Goal: Task Accomplishment & Management: Use online tool/utility

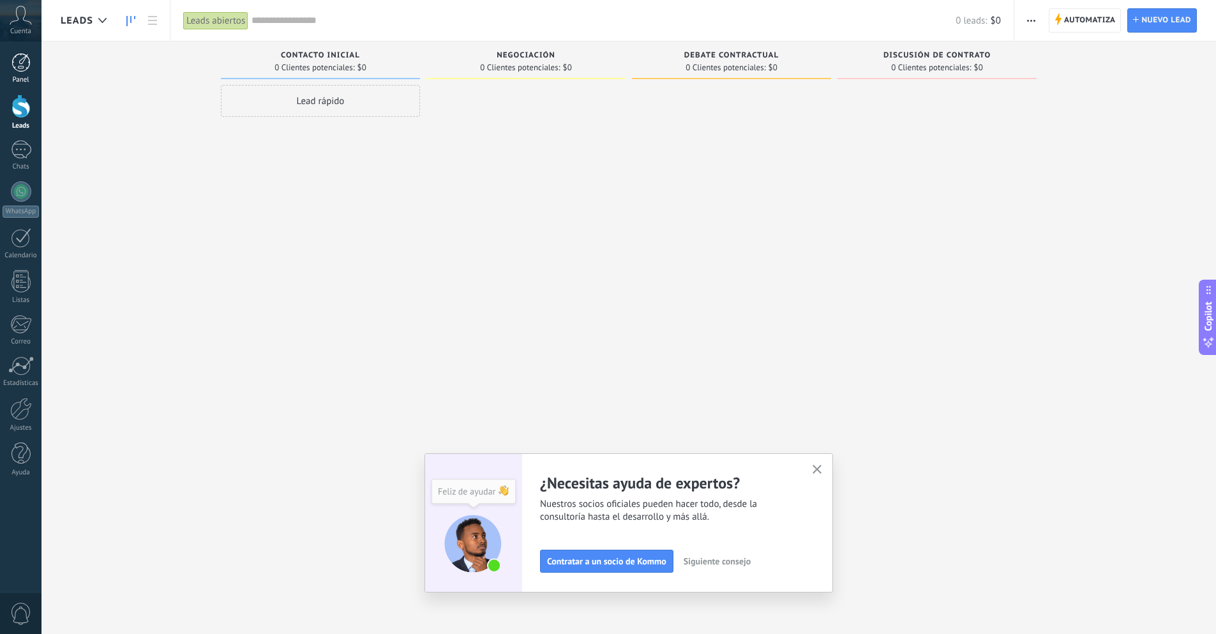
click at [16, 68] on div at bounding box center [20, 62] width 19 height 19
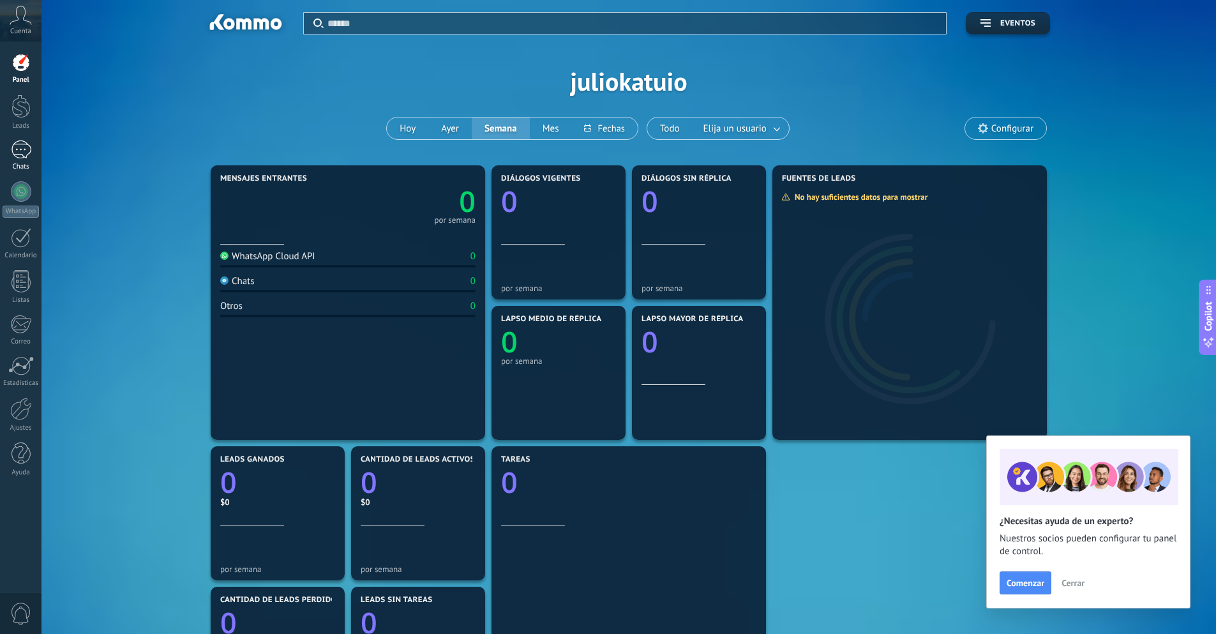
click at [18, 154] on div at bounding box center [21, 149] width 20 height 19
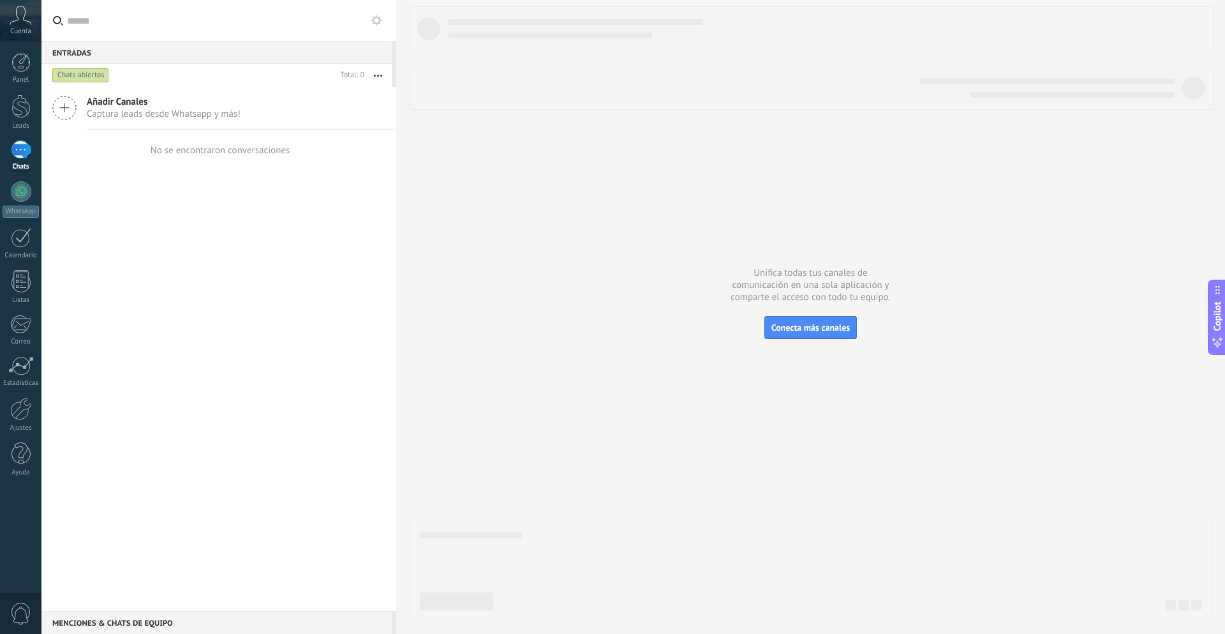
click at [108, 110] on span "Captura leads desde Whatsapp y más!" at bounding box center [164, 114] width 154 height 12
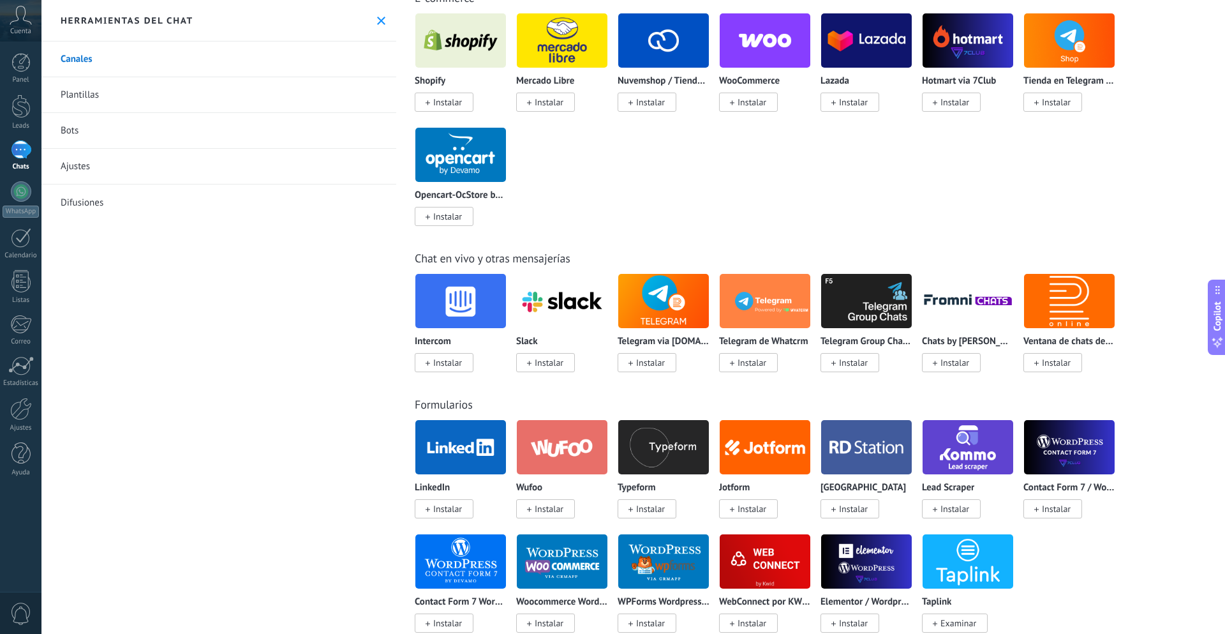
scroll to position [804, 0]
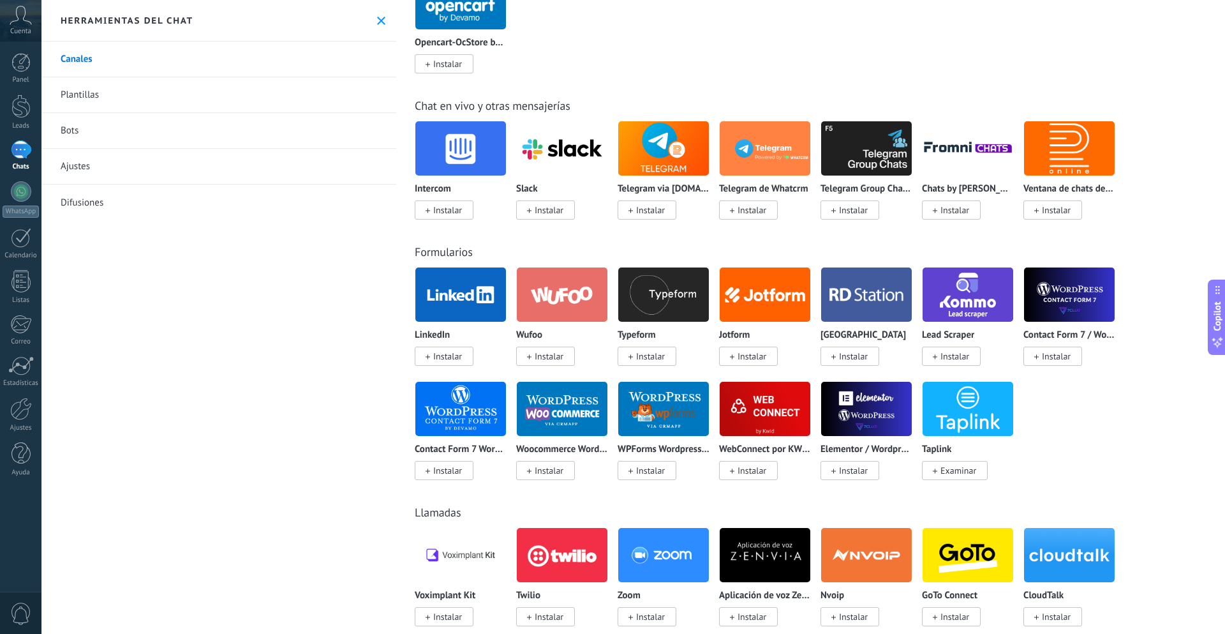
click at [453, 420] on img at bounding box center [460, 409] width 91 height 62
